Goal: Find specific page/section: Find specific page/section

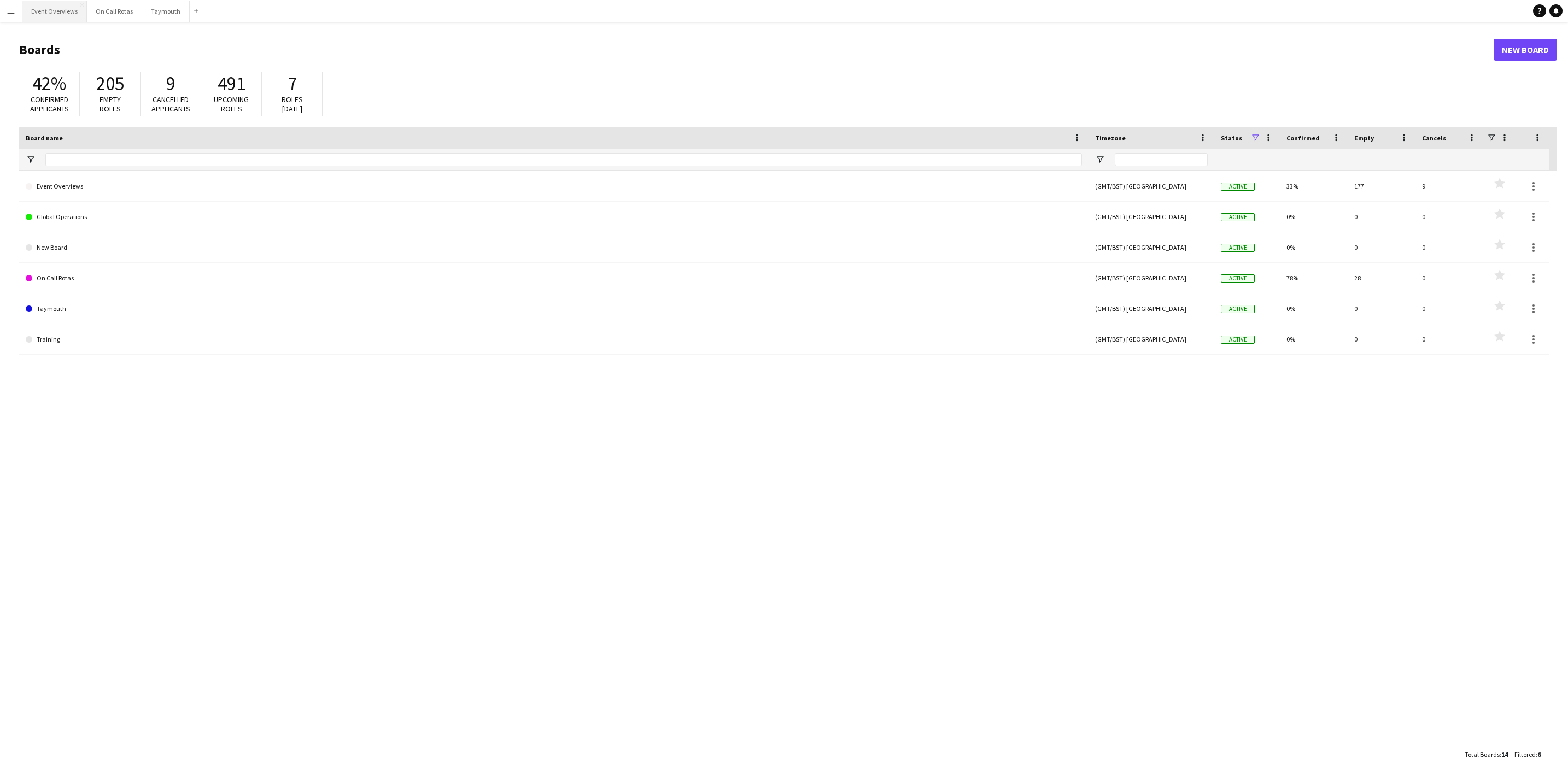
click at [35, 20] on button "Event Overviews Close" at bounding box center [55, 11] width 65 height 21
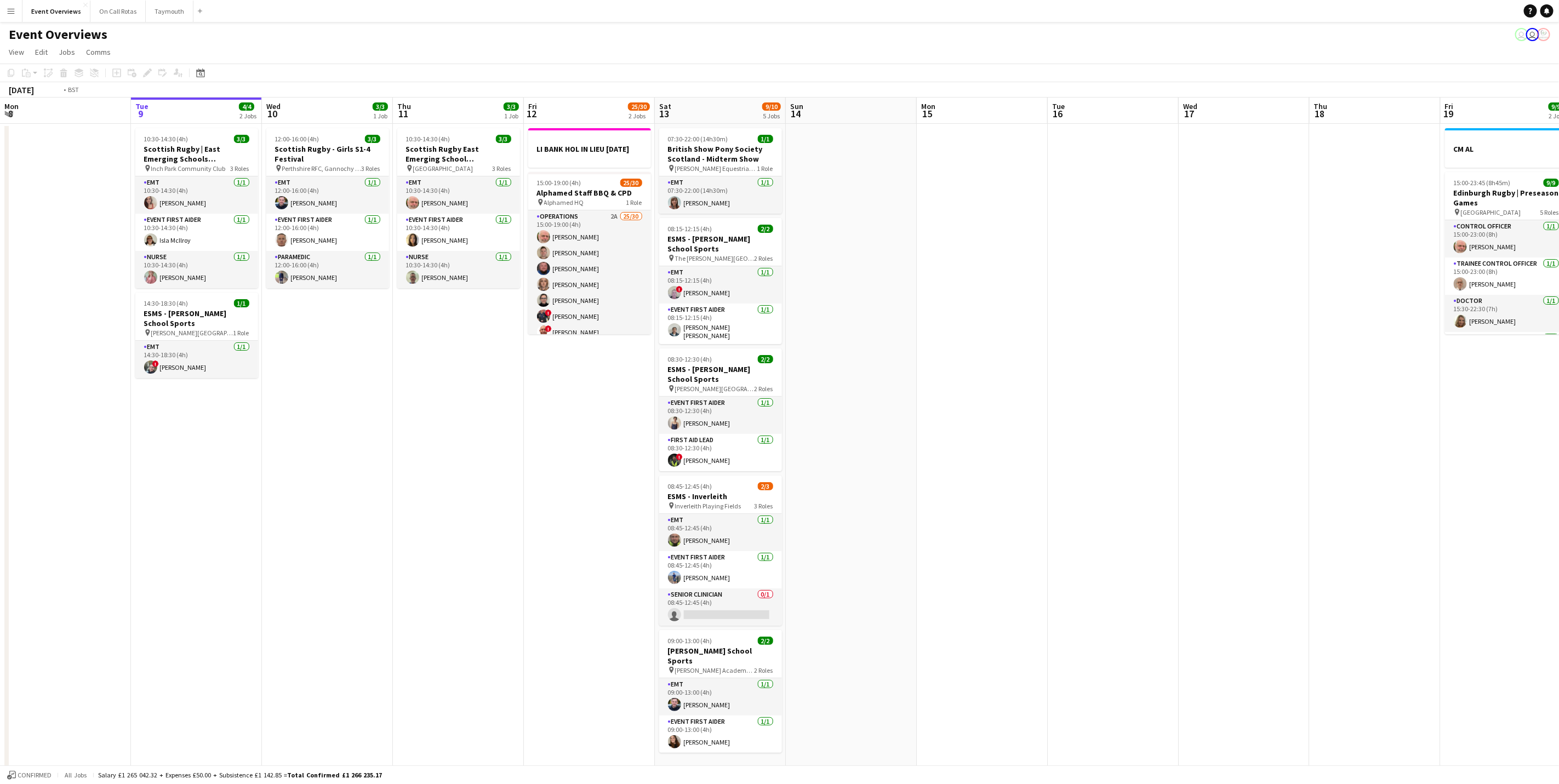
scroll to position [0, 234]
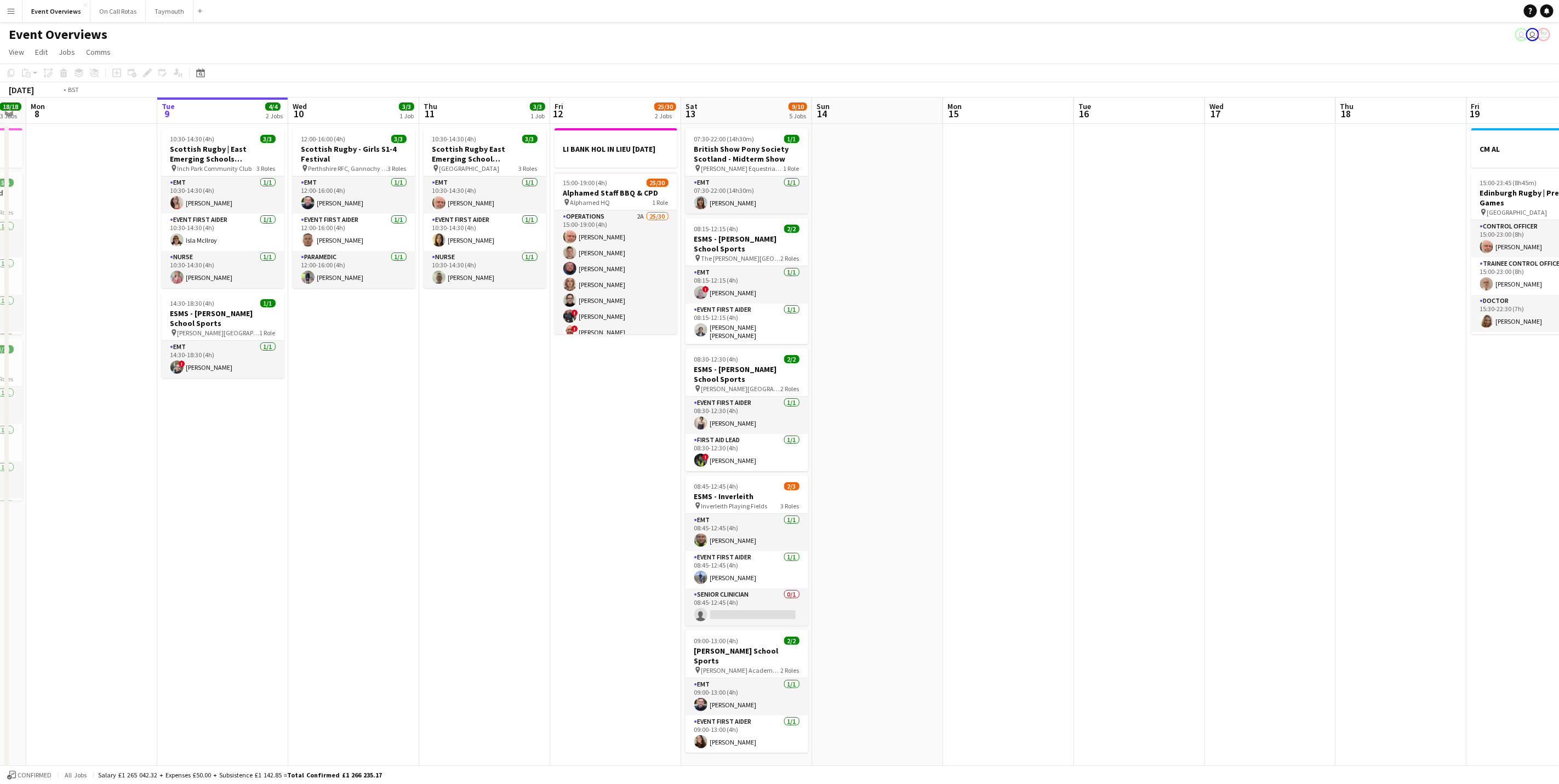
drag, startPoint x: 434, startPoint y: 455, endPoint x: 441, endPoint y: 348, distance: 107.2
click at [463, 433] on app-calendar-viewport "Sat 6 22/27 7 Jobs Sun 7 18/18 3 Jobs Mon 8 Tue 9 4/4 2 Jobs Wed 10 3/3 1 Job T…" at bounding box center [779, 580] width 1559 height 965
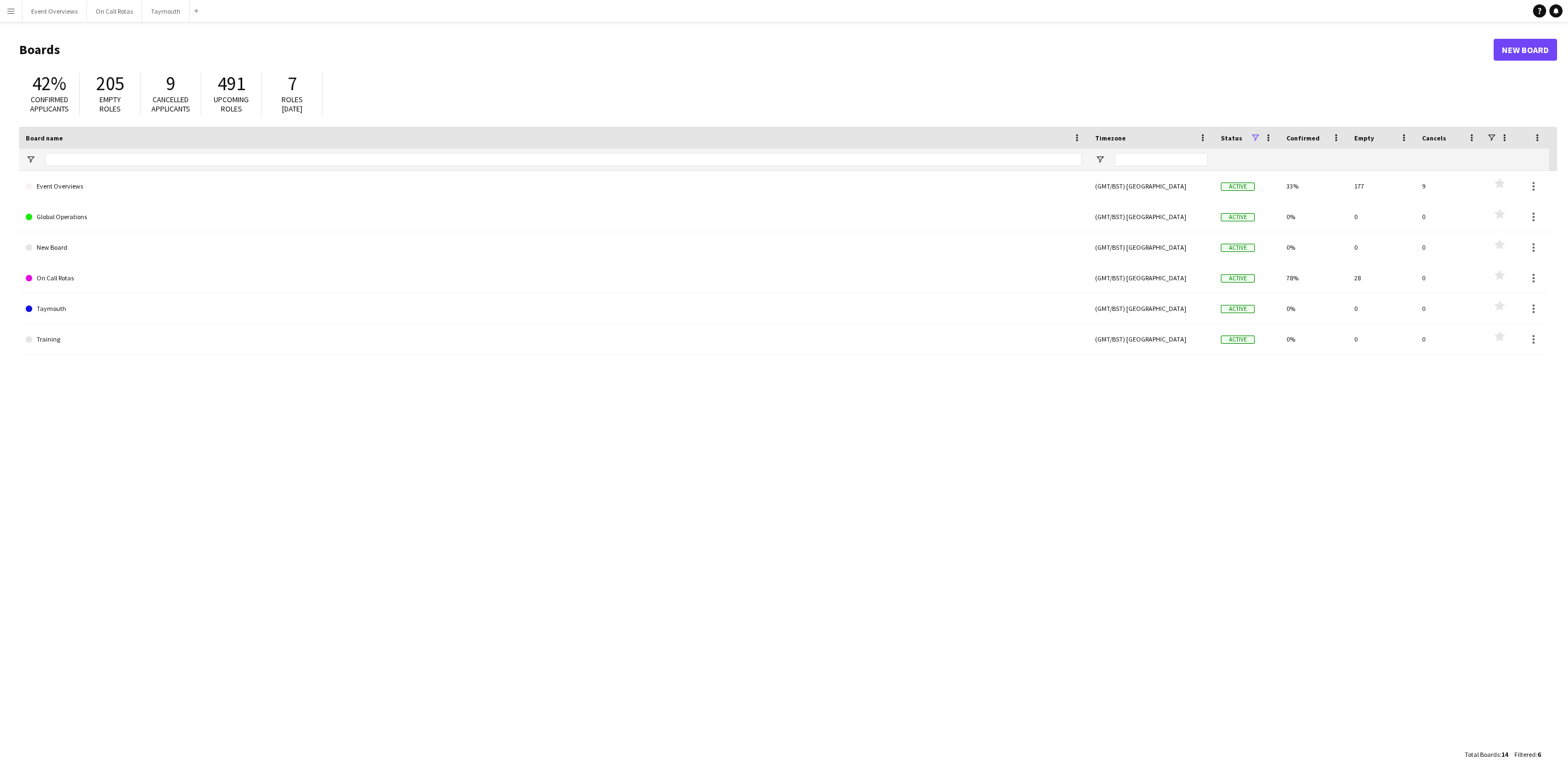
click at [37, 22] on main "Boards New Board 42% Confirmed applicants 205 Empty roles 9 Cancelled applicant…" at bounding box center [784, 402] width 1568 height 759
click at [45, 15] on button "Event Overviews Close" at bounding box center [55, 11] width 65 height 21
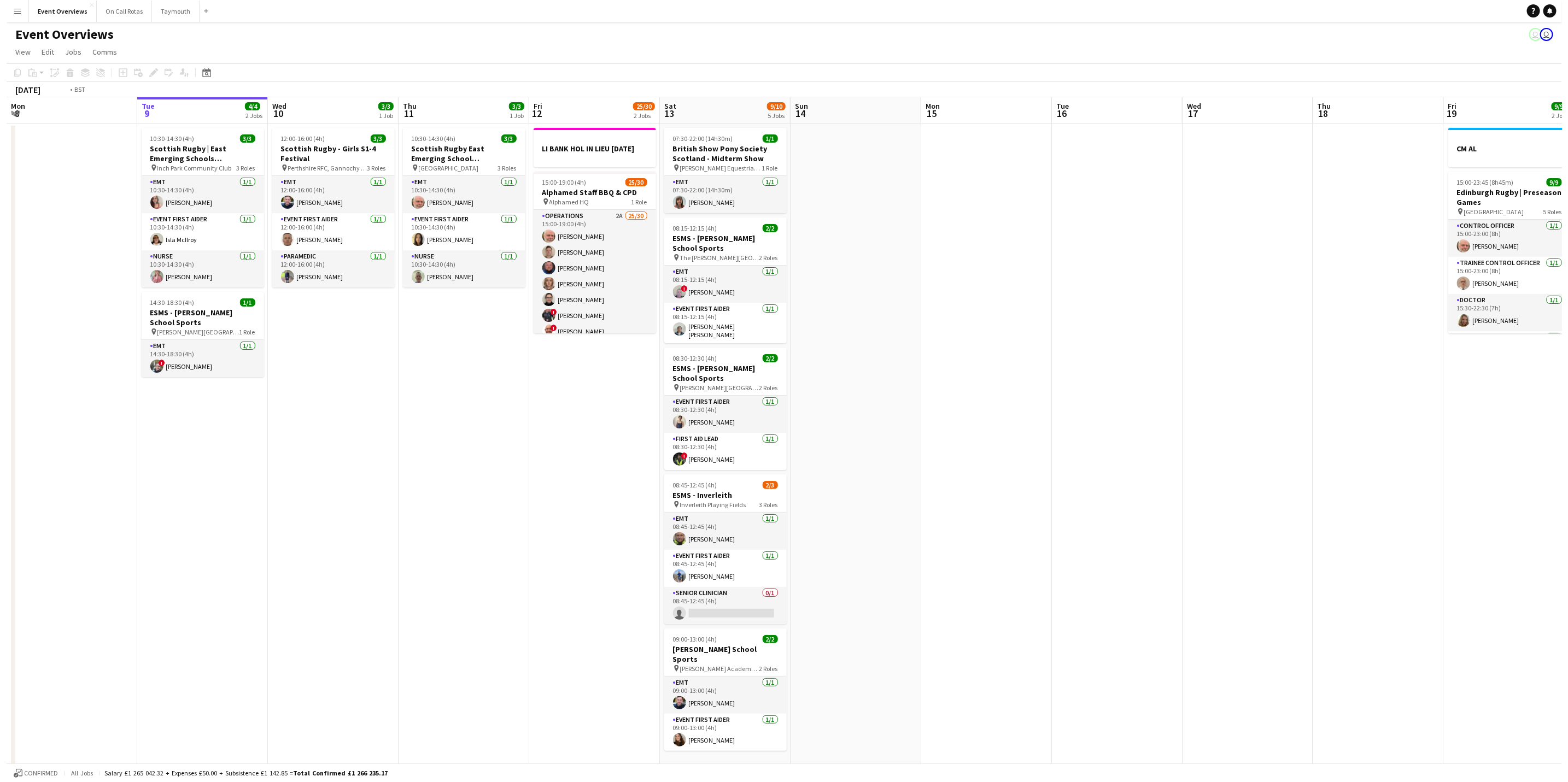
scroll to position [0, 289]
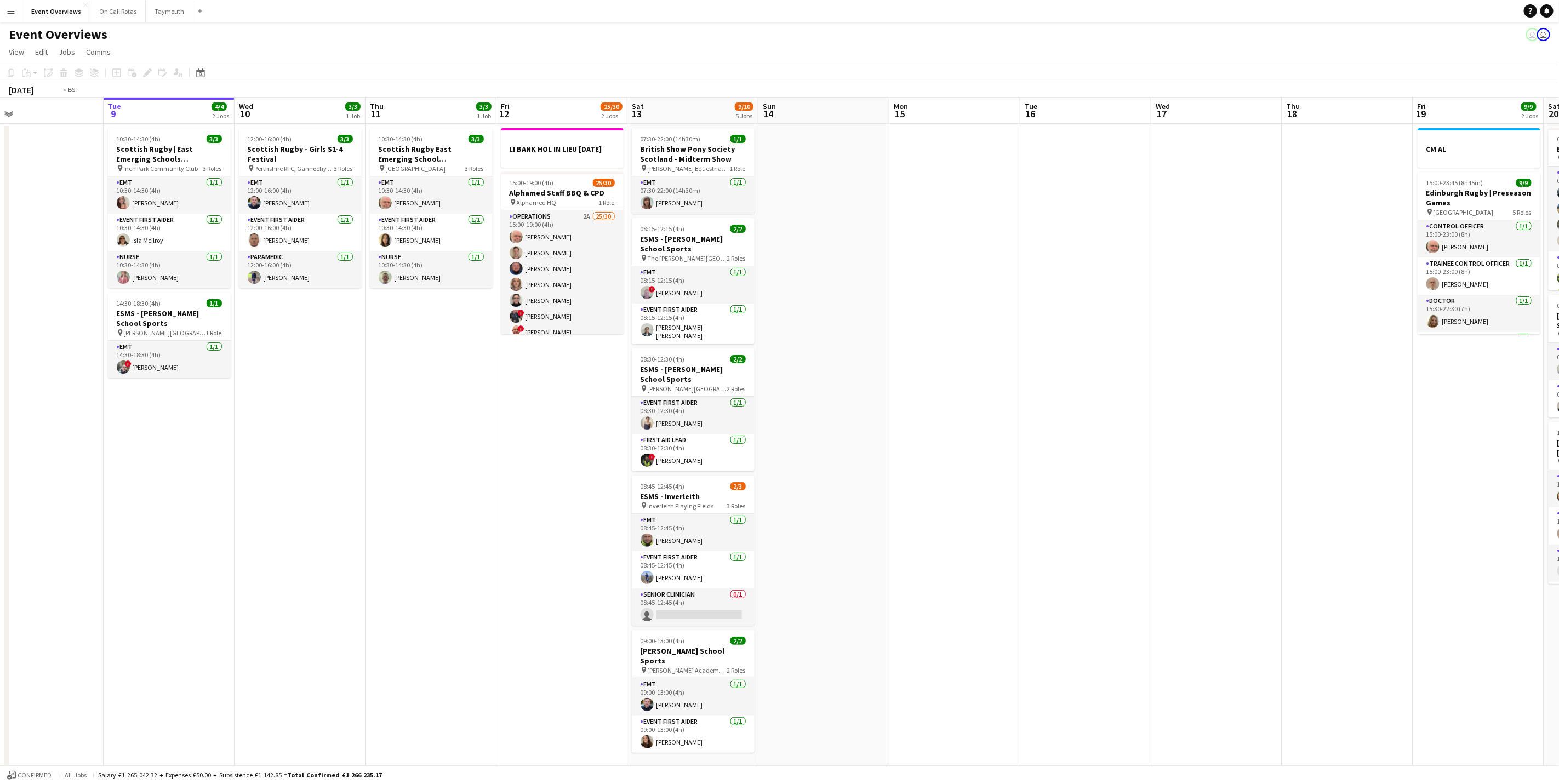
drag, startPoint x: 477, startPoint y: 445, endPoint x: 508, endPoint y: 441, distance: 31.3
click at [508, 441] on app-calendar-viewport "Sat 6 22/27 7 Jobs Sun 7 18/18 3 Jobs Mon 8 Tue 9 4/4 2 Jobs Wed 10 3/3 1 Job T…" at bounding box center [779, 580] width 1559 height 965
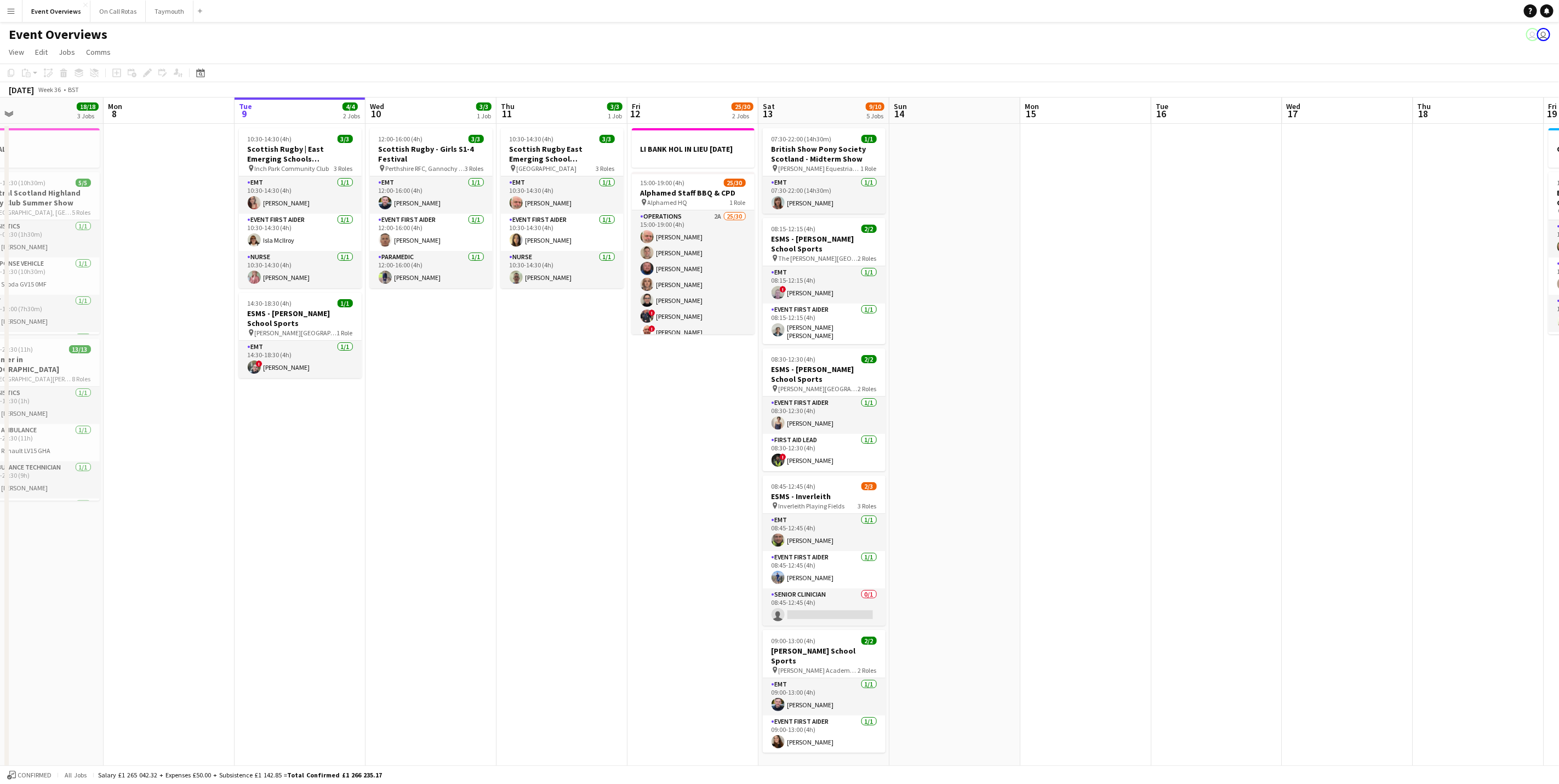
click at [10, 5] on button "Menu" at bounding box center [11, 11] width 22 height 22
click at [142, 58] on link "My Workforce" at bounding box center [165, 59] width 110 height 22
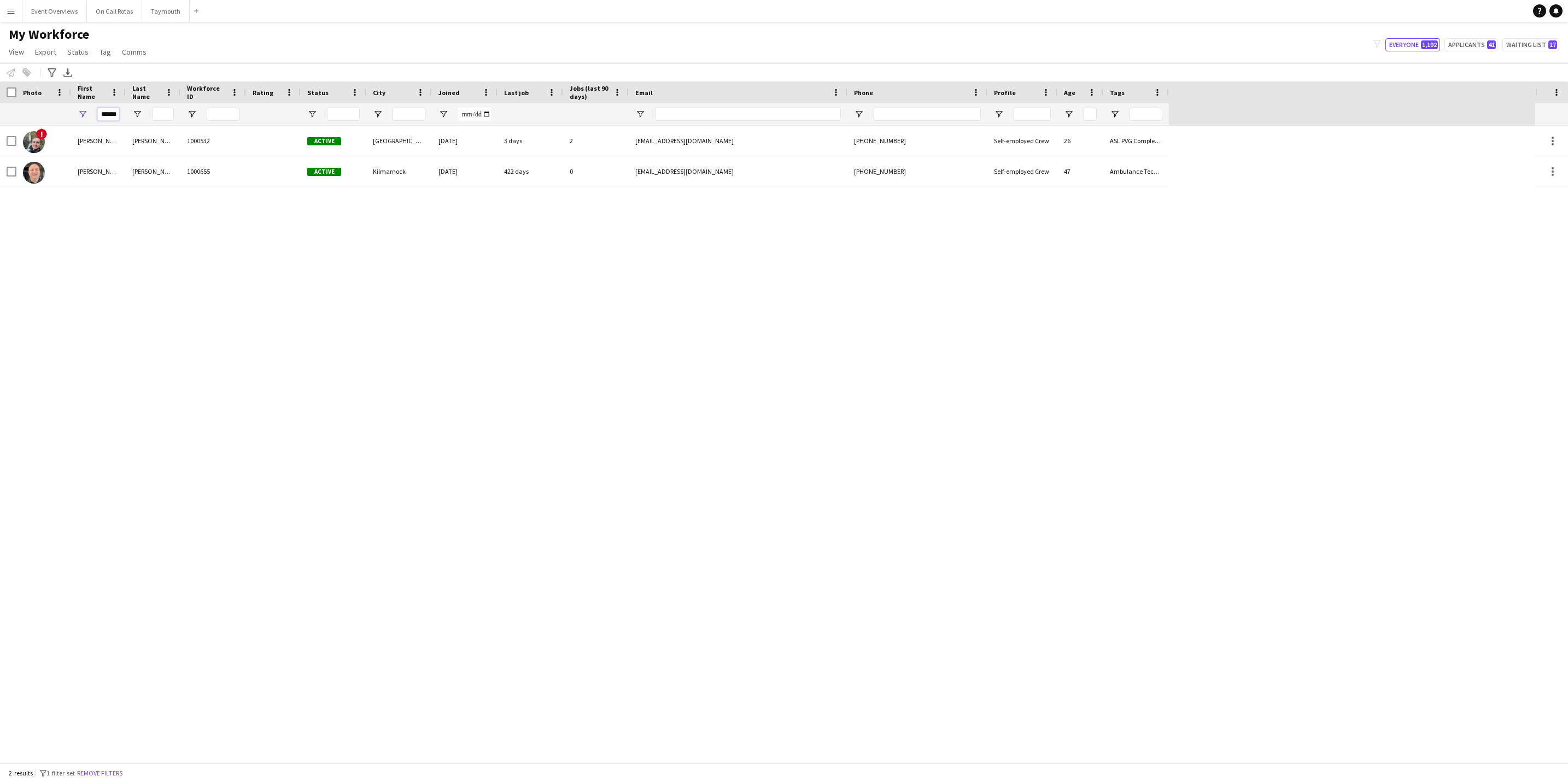
click at [114, 116] on input "******" at bounding box center [108, 114] width 22 height 13
type input "*"
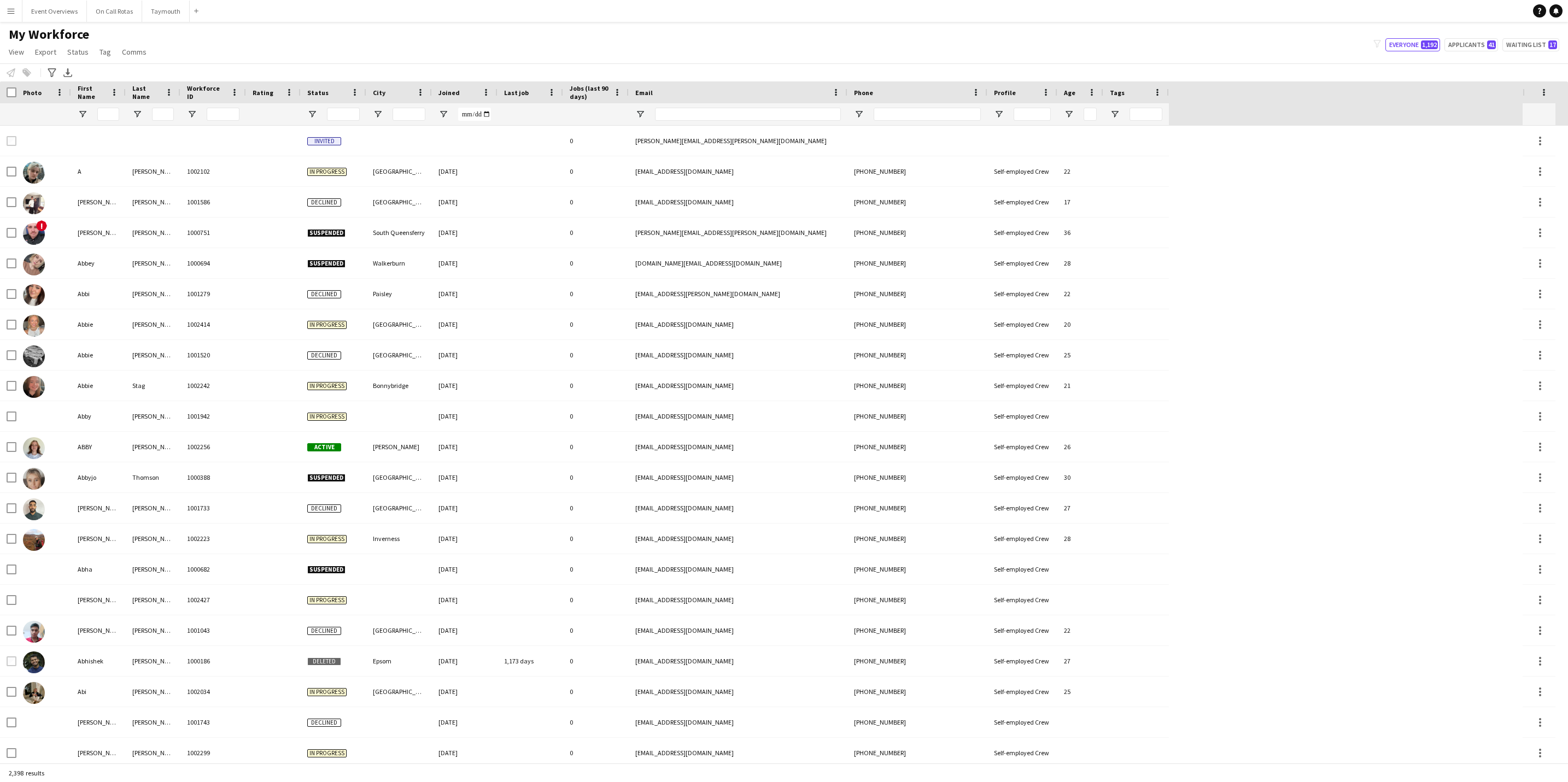
click at [46, 23] on main "My Workforce View Views Default view Active Staff Applications - First Aider Ap…" at bounding box center [784, 394] width 1568 height 745
click at [50, 10] on button "Event Overviews Close" at bounding box center [55, 11] width 65 height 21
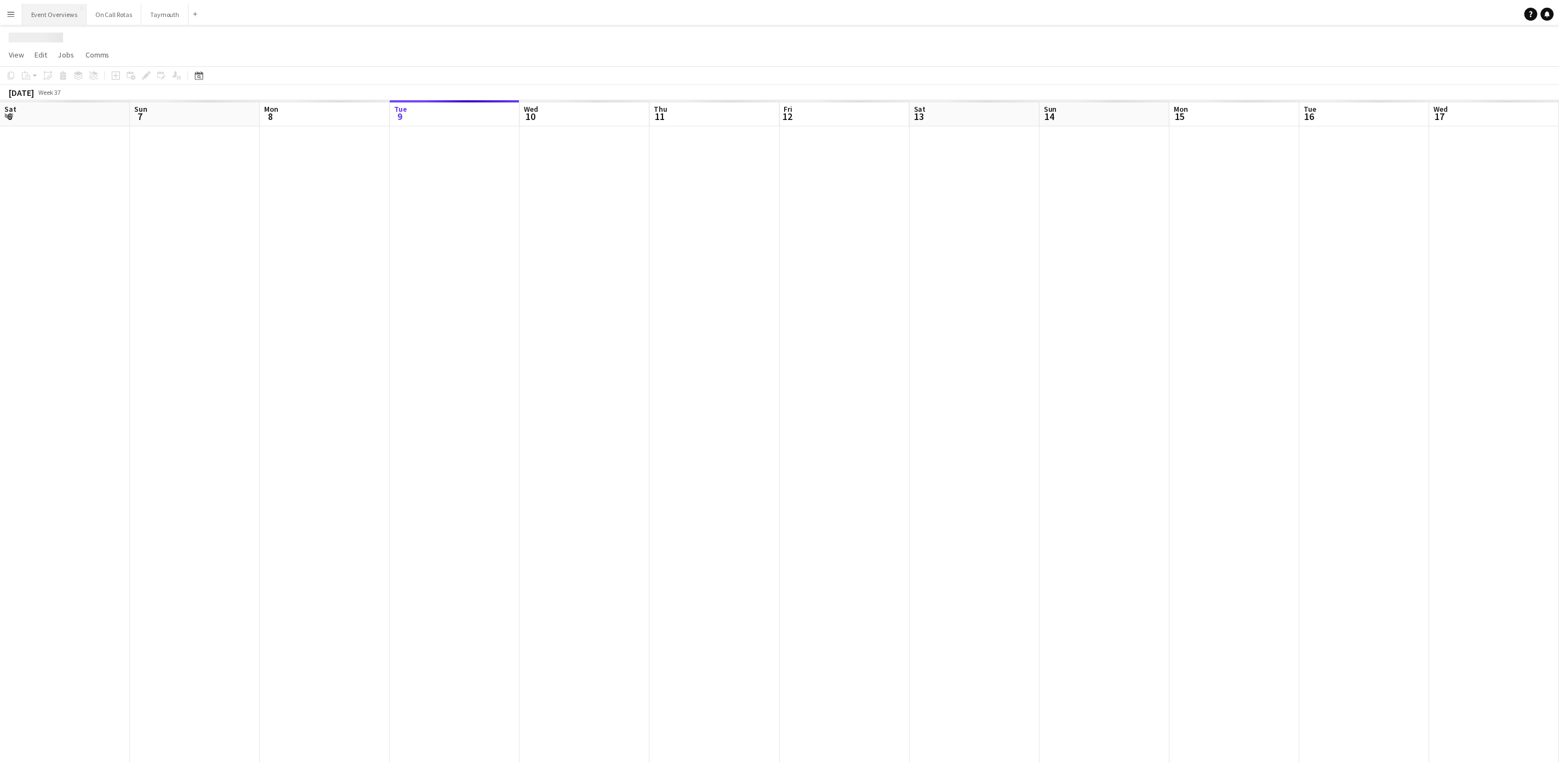
scroll to position [0, 262]
